Goal: Obtain resource: Obtain resource

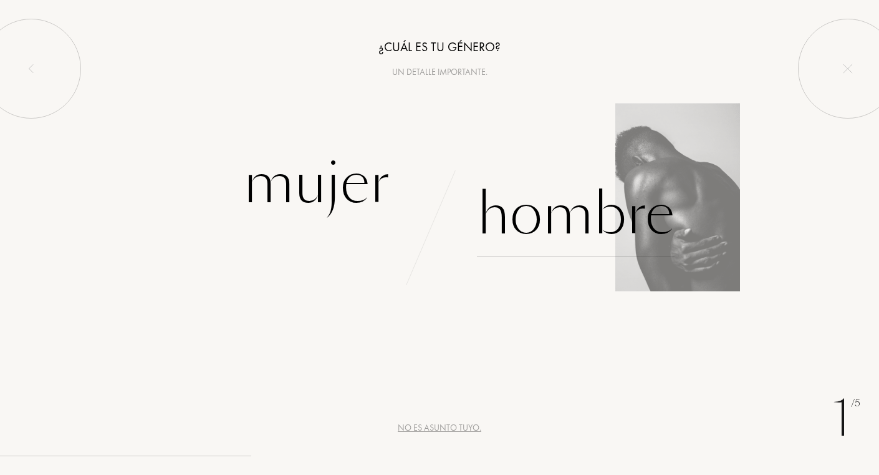
click at [527, 221] on div "Hombre" at bounding box center [576, 214] width 198 height 84
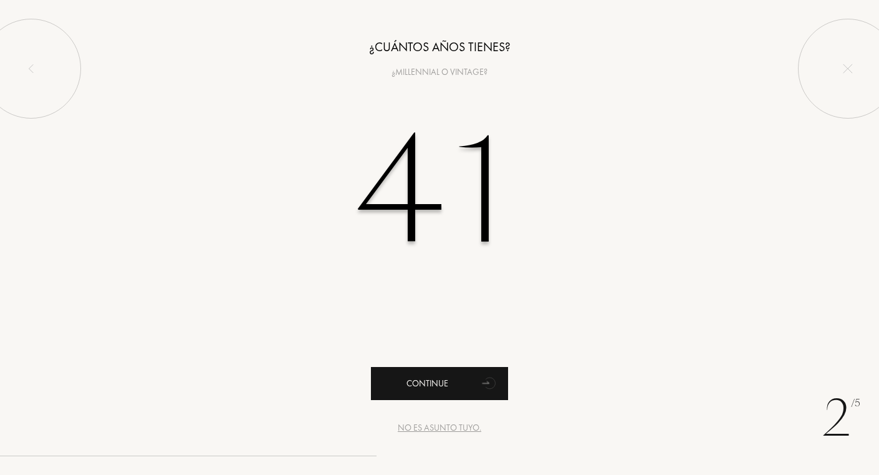
type input "41"
click at [439, 394] on div "Continue" at bounding box center [439, 383] width 137 height 33
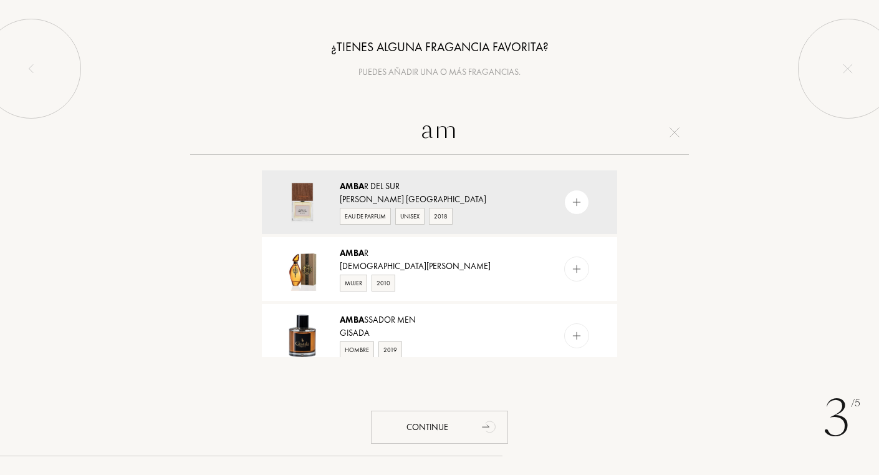
type input "a"
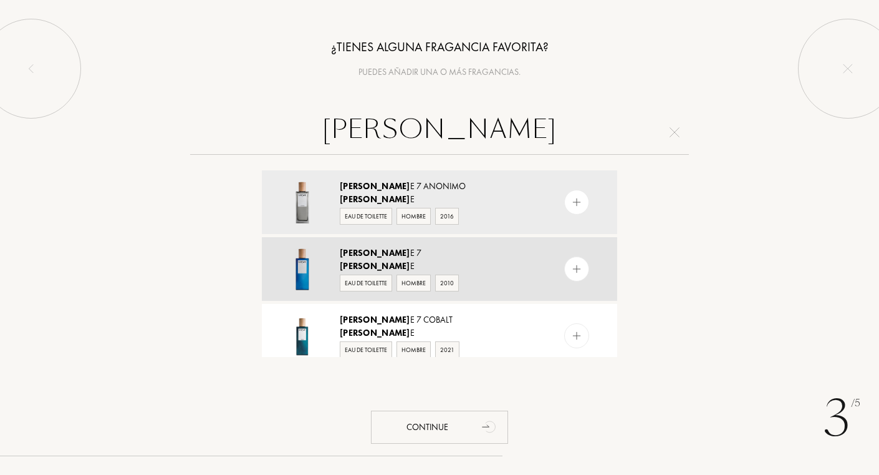
type input "[PERSON_NAME]"
click at [363, 262] on span "[PERSON_NAME]" at bounding box center [375, 265] width 70 height 11
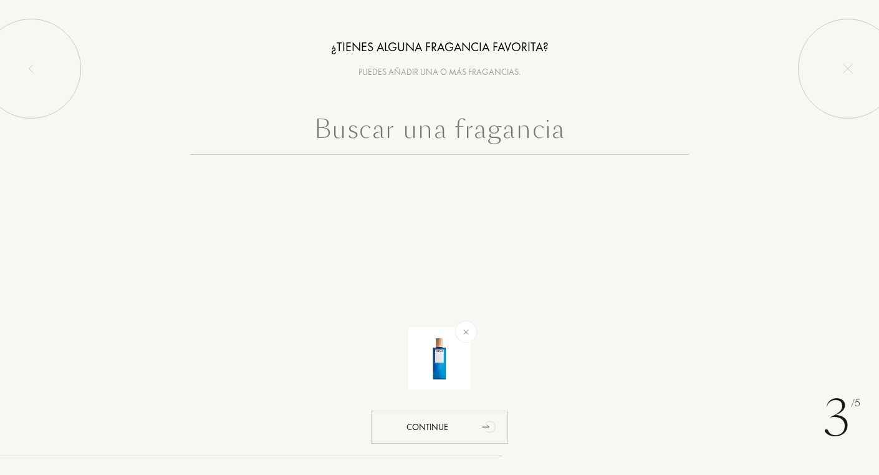
click at [408, 133] on input "text" at bounding box center [439, 132] width 499 height 45
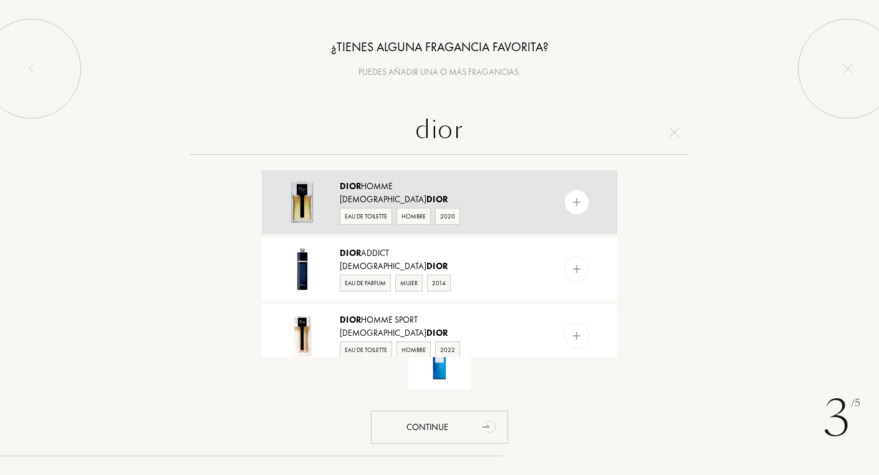
type input "dior"
click at [369, 191] on div "[PERSON_NAME]" at bounding box center [439, 186] width 198 height 13
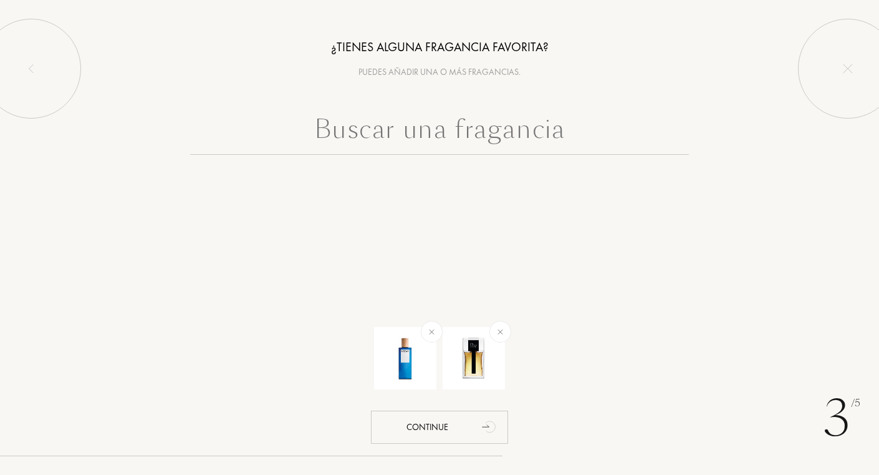
click at [402, 133] on input "text" at bounding box center [439, 132] width 499 height 45
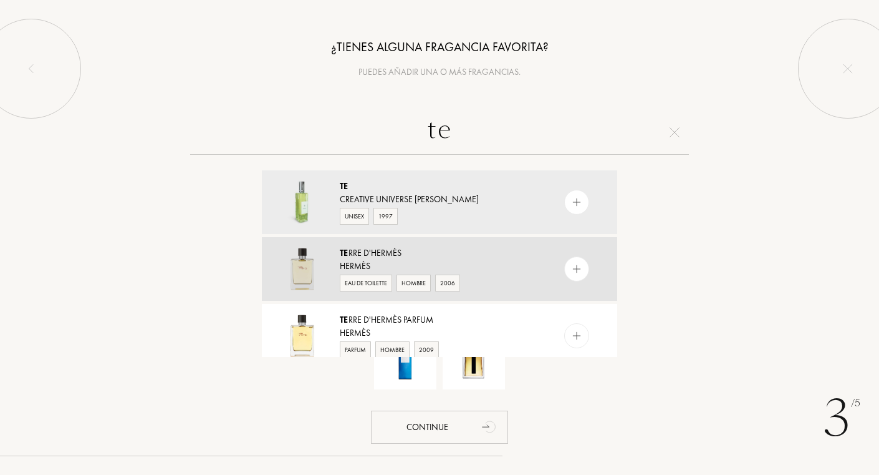
type input "te"
click at [362, 257] on div "Te rre d'Hermès" at bounding box center [439, 252] width 198 height 13
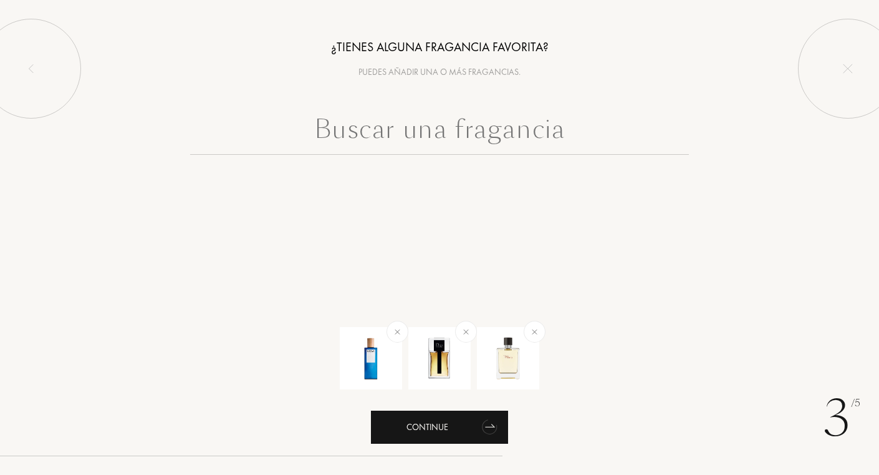
click at [433, 427] on div "Continue" at bounding box center [439, 426] width 137 height 33
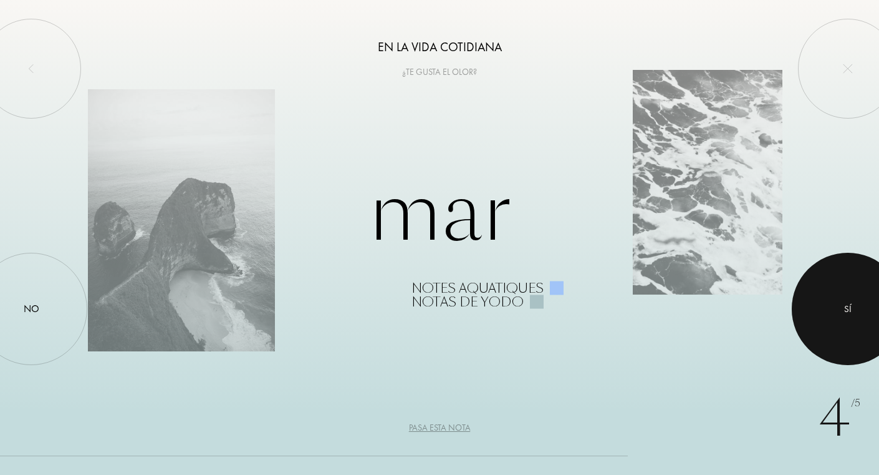
click at [841, 330] on div at bounding box center [848, 309] width 112 height 112
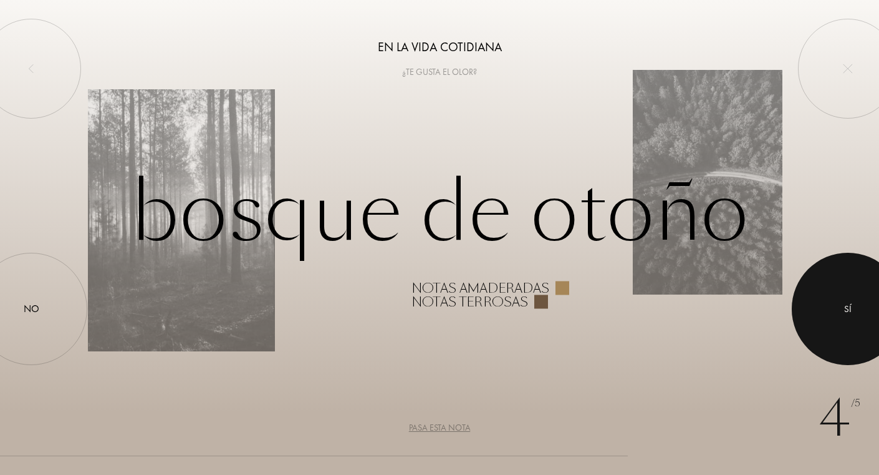
click at [840, 330] on div at bounding box center [848, 309] width 112 height 112
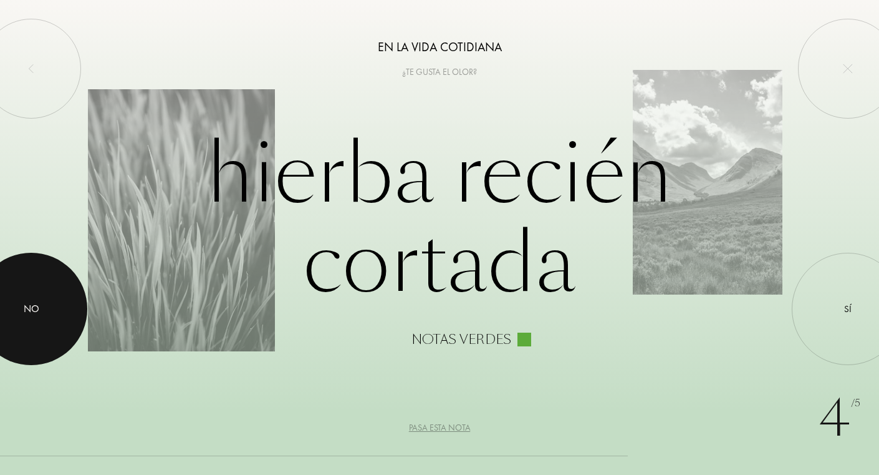
click at [41, 289] on div at bounding box center [31, 309] width 112 height 112
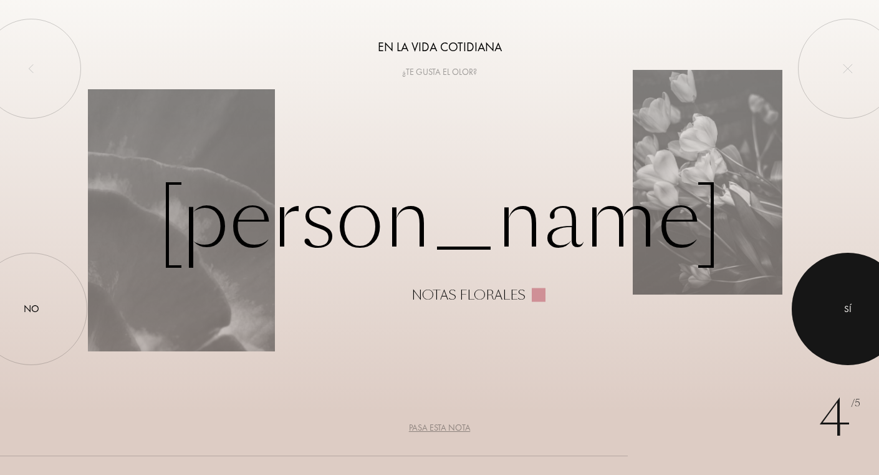
click at [849, 309] on div "Sí" at bounding box center [847, 308] width 7 height 14
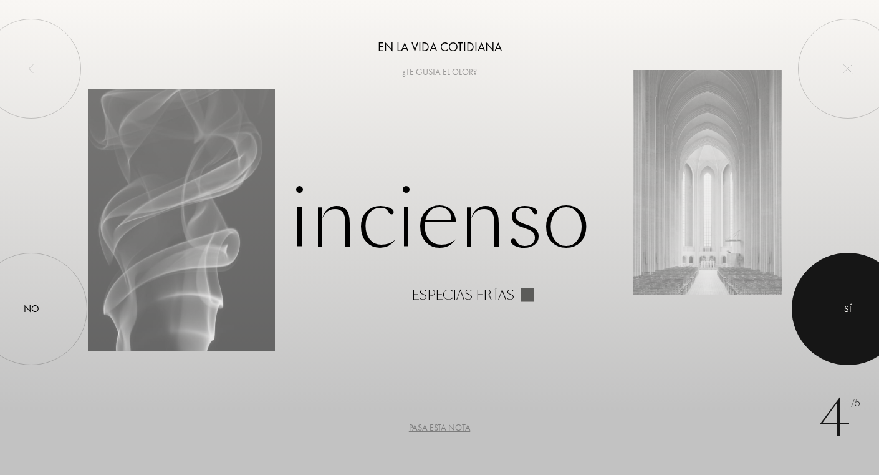
click at [850, 311] on div "Sí" at bounding box center [847, 308] width 7 height 14
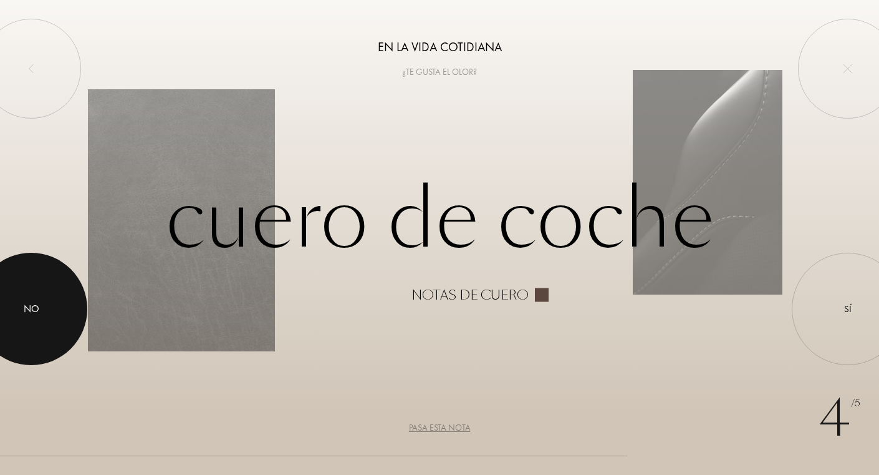
click at [26, 306] on div "No" at bounding box center [32, 308] width 16 height 15
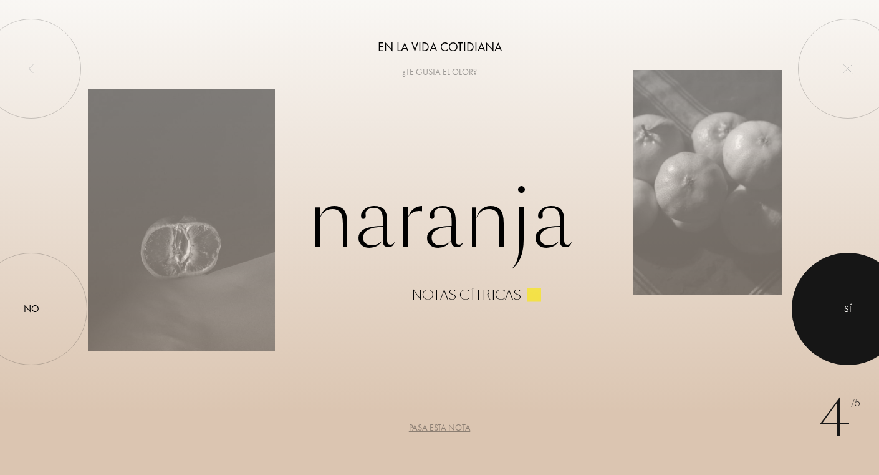
click at [844, 284] on div at bounding box center [848, 309] width 112 height 112
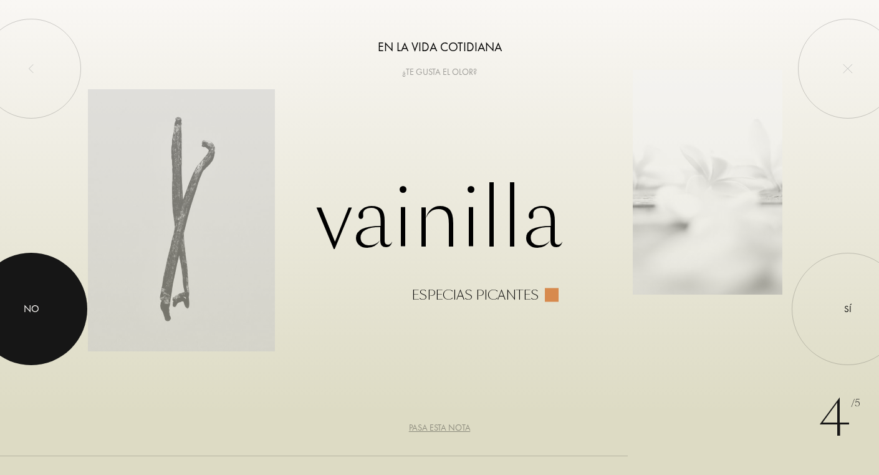
click at [30, 324] on div at bounding box center [31, 309] width 112 height 112
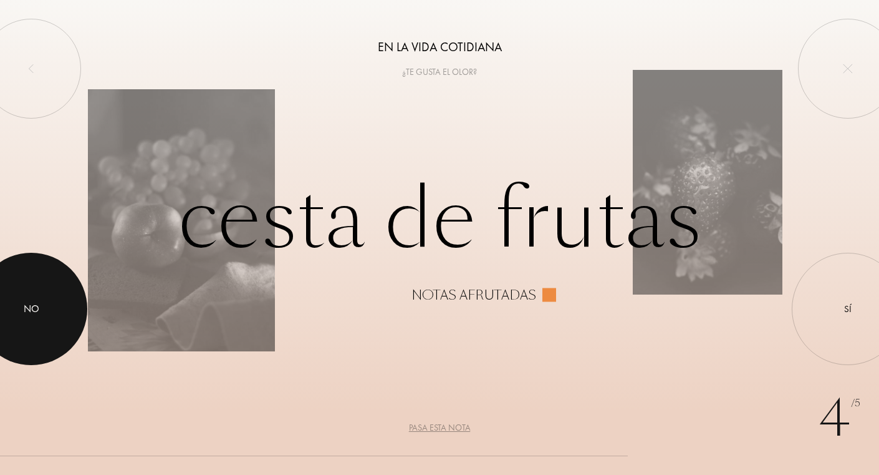
click at [30, 324] on div at bounding box center [31, 309] width 112 height 112
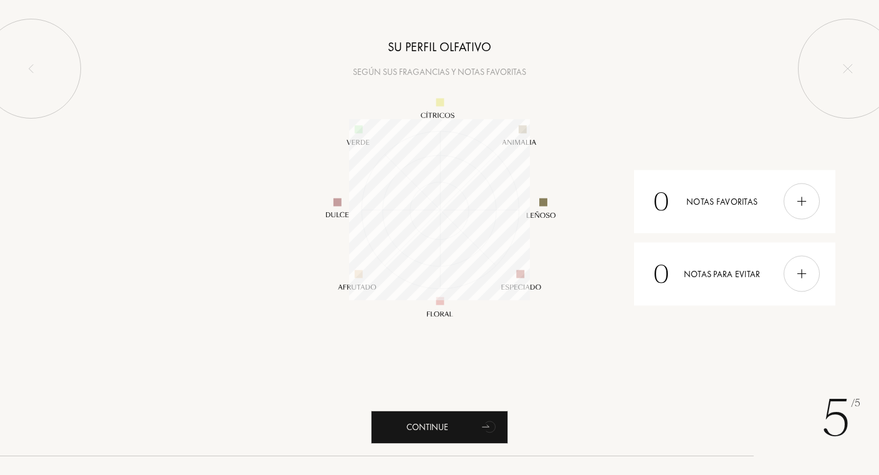
scroll to position [181, 181]
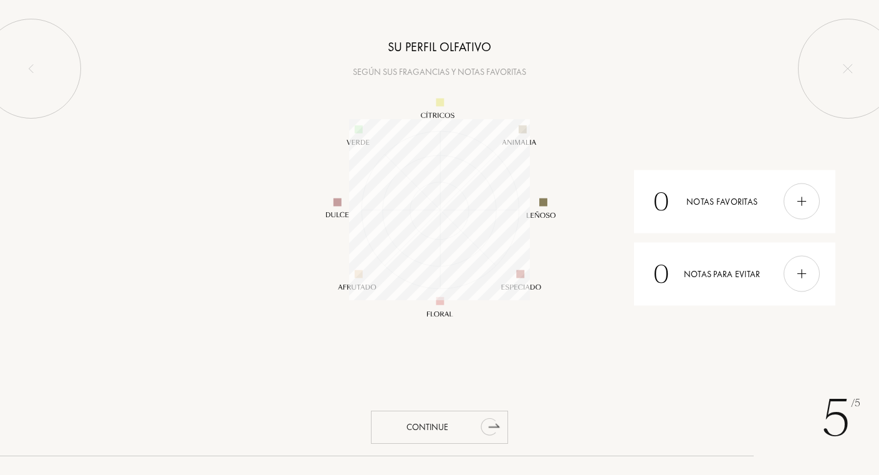
click at [441, 425] on div "Continue" at bounding box center [439, 426] width 137 height 33
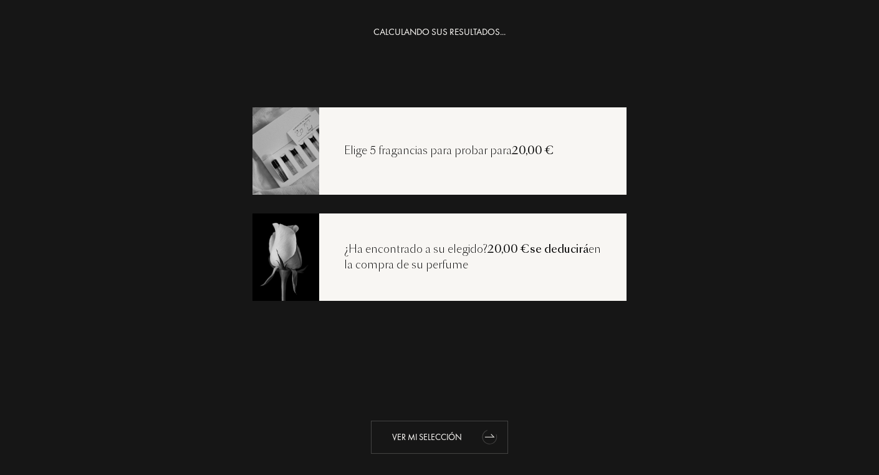
click at [433, 428] on div "Ver mi selección" at bounding box center [439, 436] width 137 height 33
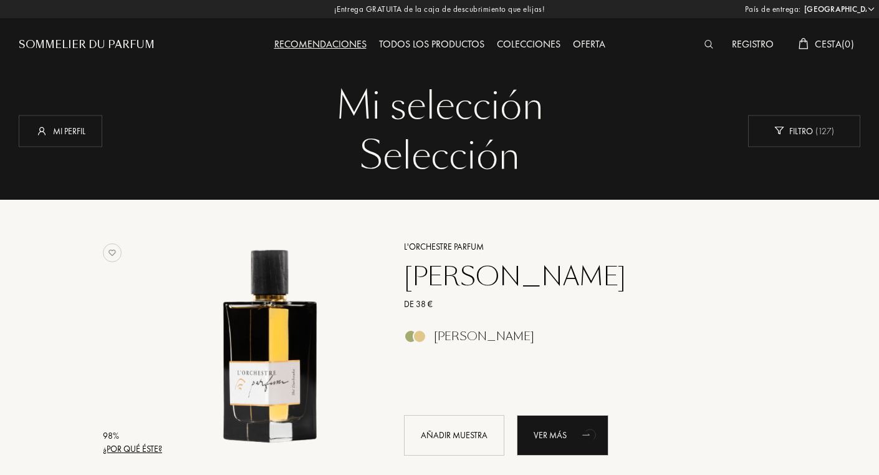
select select "ES"
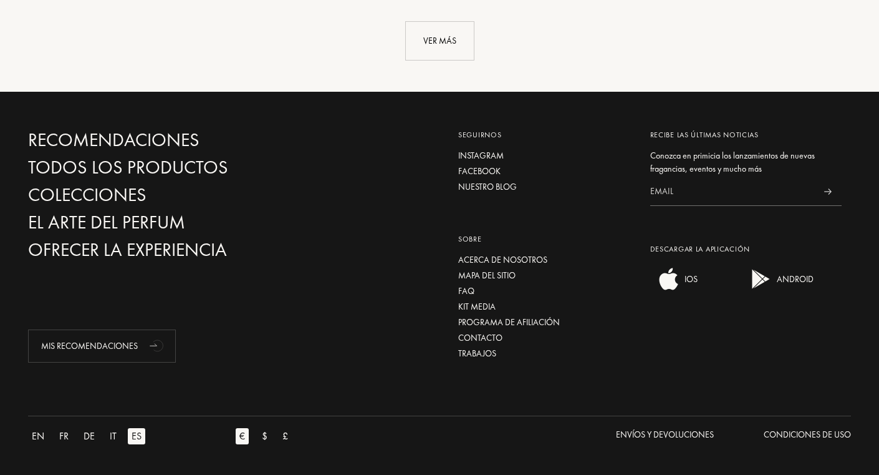
scroll to position [3182, 0]
